Goal: Transaction & Acquisition: Download file/media

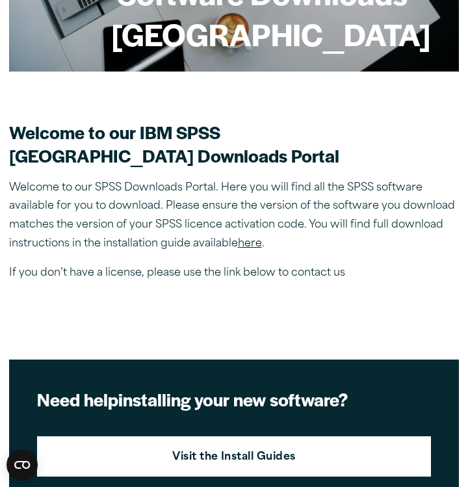
scroll to position [242, 0]
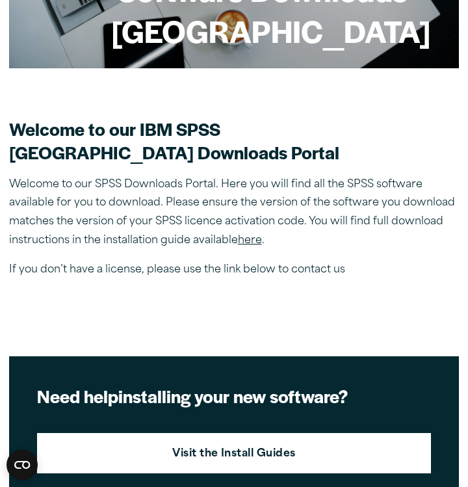
click at [255, 242] on link "here" at bounding box center [250, 240] width 24 height 10
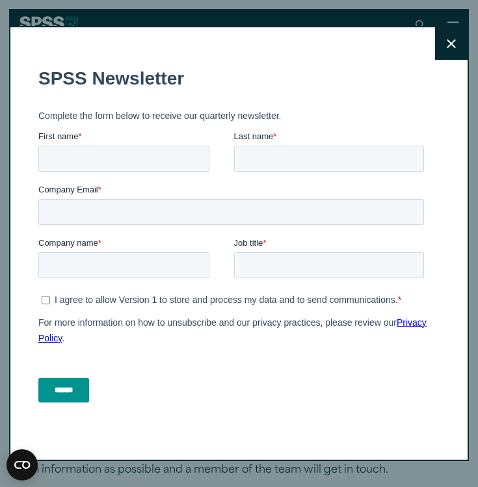
click at [436, 38] on button "Close" at bounding box center [451, 43] width 33 height 33
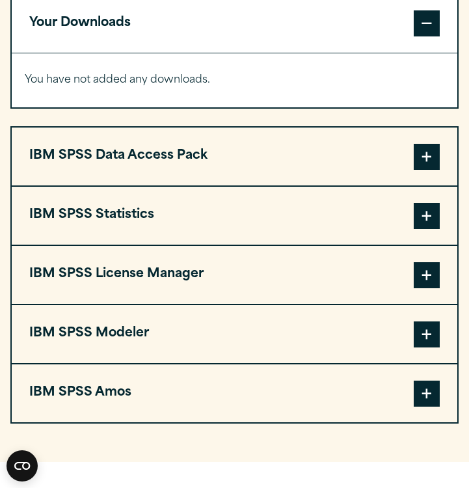
scroll to position [1024, 0]
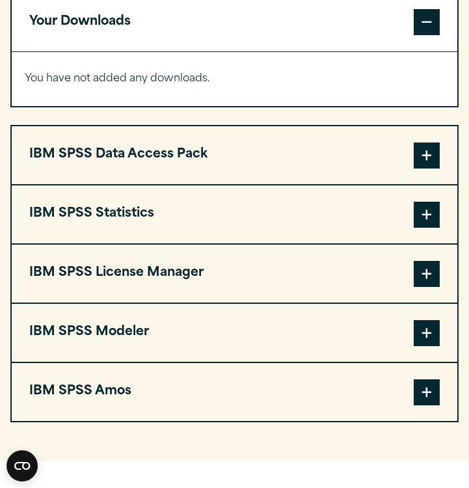
click at [430, 217] on span at bounding box center [427, 215] width 26 height 26
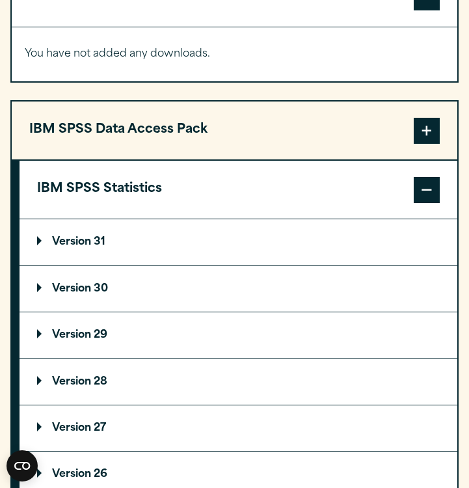
scroll to position [1071, 0]
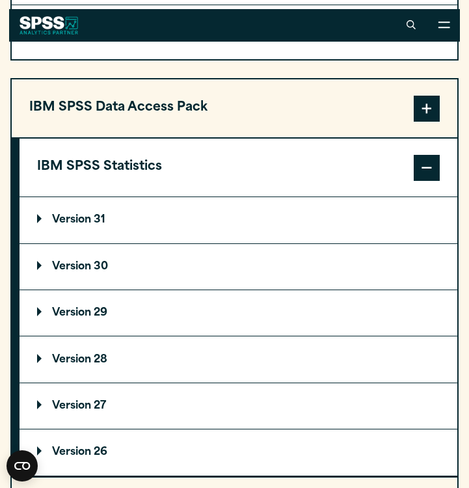
click at [75, 270] on p "Version 30" at bounding box center [72, 266] width 71 height 10
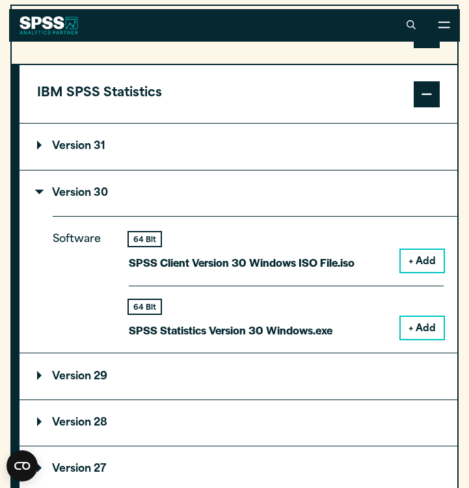
scroll to position [1144, 0]
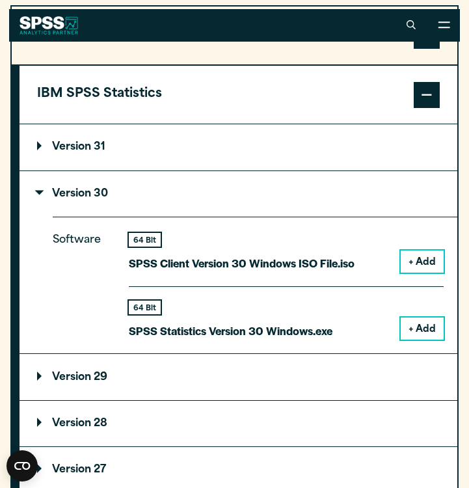
click at [423, 334] on button "+ Add" at bounding box center [421, 328] width 43 height 22
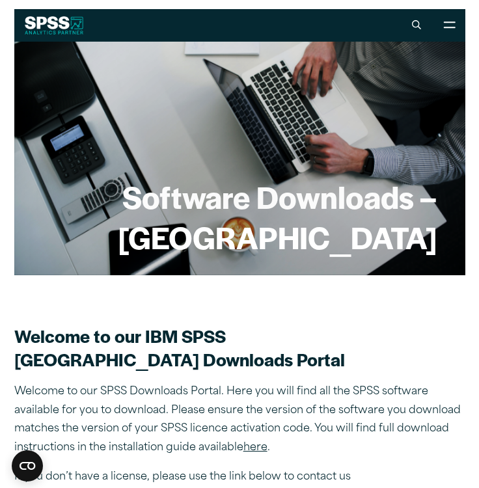
scroll to position [0, 0]
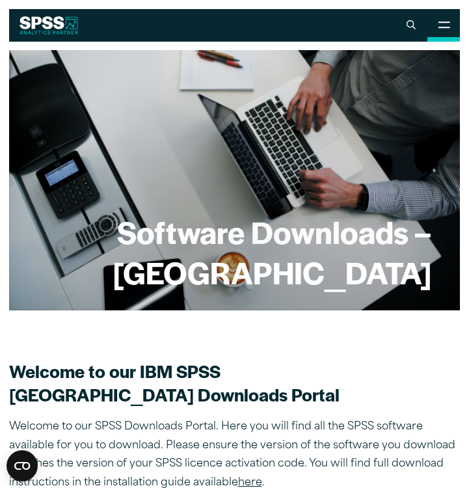
click at [438, 27] on icon at bounding box center [444, 24] width 12 height 7
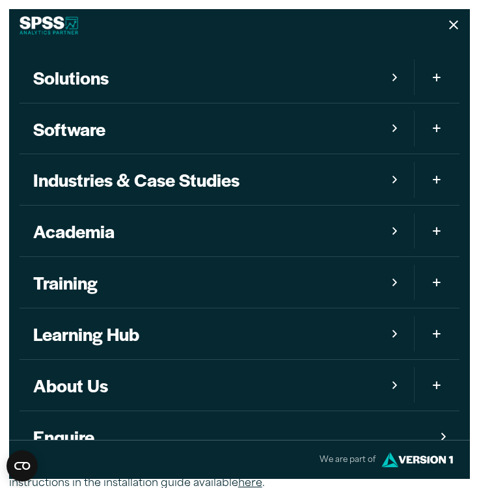
click at [448, 18] on button "Close" at bounding box center [453, 25] width 33 height 33
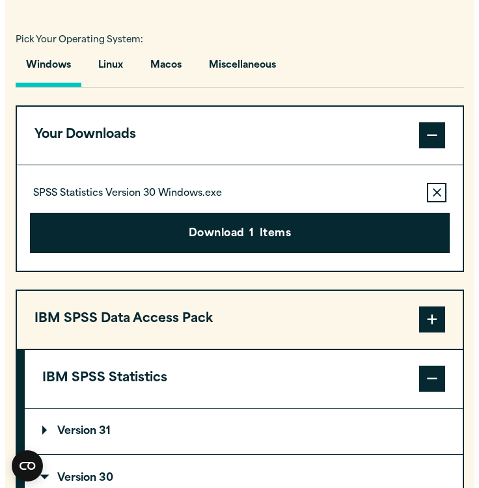
scroll to position [964, 0]
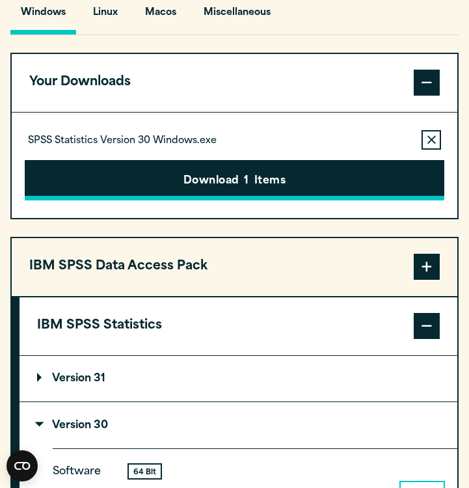
click at [251, 185] on button "Download 1 Items" at bounding box center [234, 180] width 419 height 40
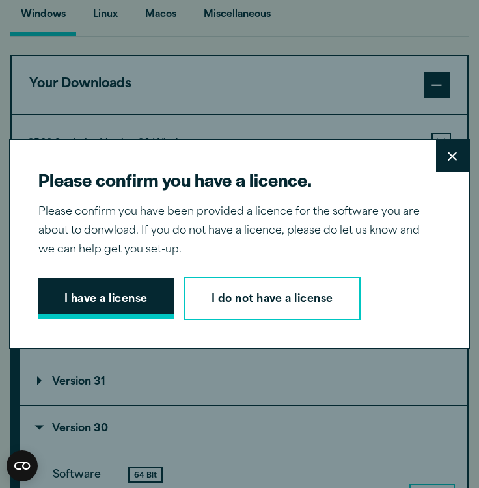
click at [103, 302] on button "I have a license" at bounding box center [105, 298] width 135 height 40
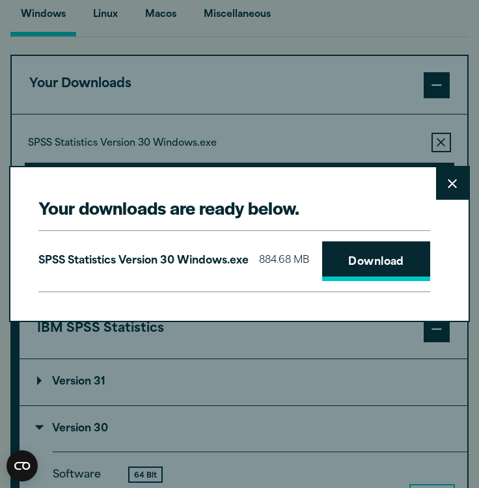
click at [322, 273] on link "Download" at bounding box center [376, 261] width 108 height 40
